Goal: Navigation & Orientation: Find specific page/section

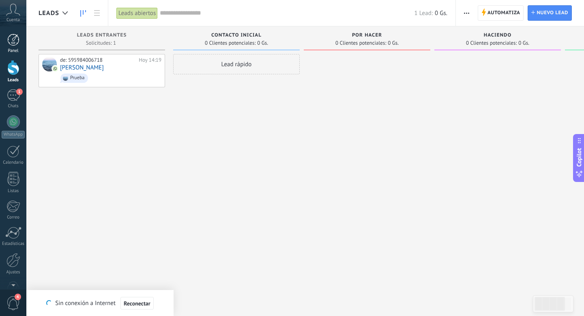
click at [9, 45] on div at bounding box center [13, 40] width 12 height 12
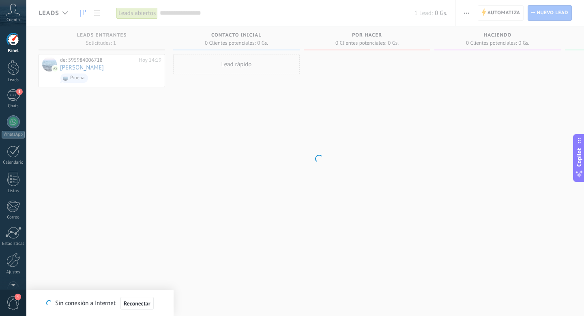
click at [135, 293] on div "Se ha recuperado la conexión a Internet Sin conexión a Internet Reconectar" at bounding box center [99, 303] width 147 height 26
click at [136, 307] on button "Reconectar" at bounding box center [137, 303] width 33 height 13
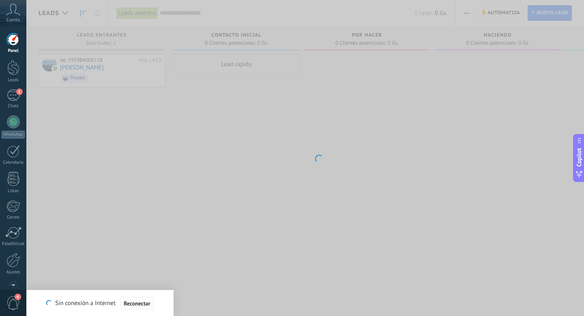
click at [145, 302] on span "Reconectar" at bounding box center [137, 303] width 27 height 6
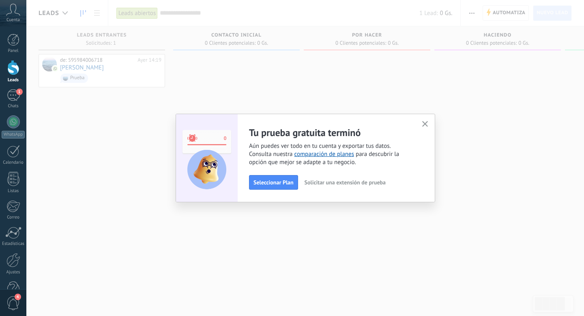
click at [425, 123] on icon "button" at bounding box center [425, 124] width 6 height 6
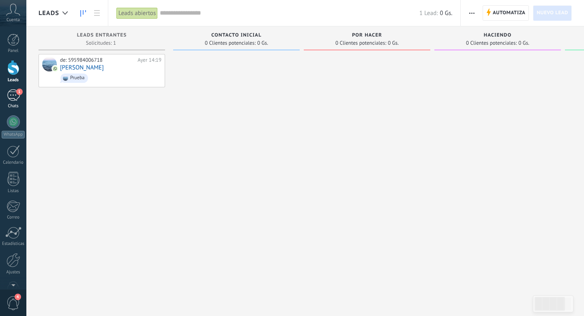
click at [15, 99] on div "1" at bounding box center [13, 95] width 13 height 12
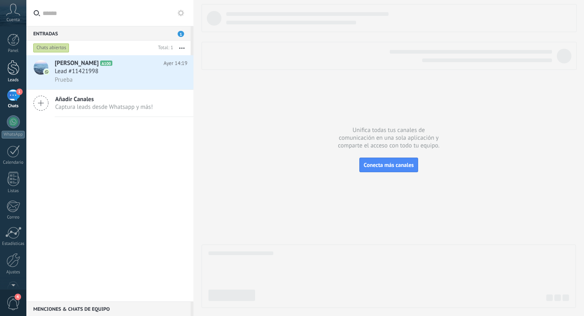
click at [10, 70] on div at bounding box center [13, 67] width 12 height 15
